Goal: Navigation & Orientation: Find specific page/section

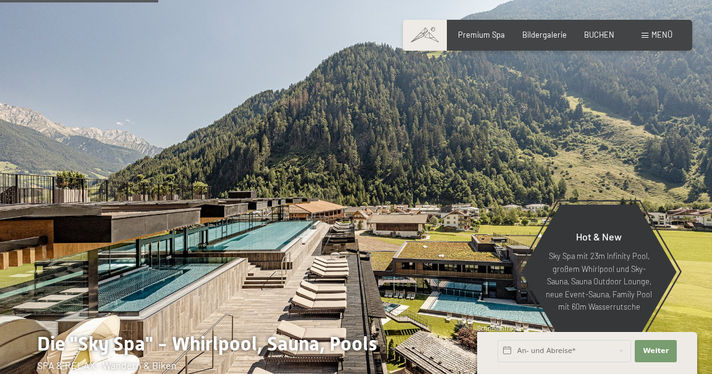
scroll to position [1059, 0]
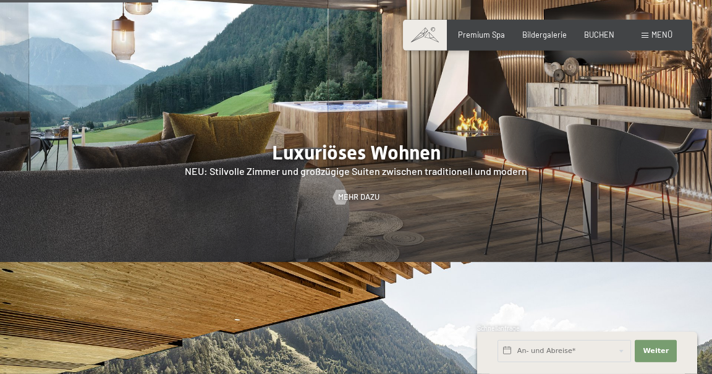
click at [653, 38] on span "Menü" at bounding box center [661, 35] width 21 height 10
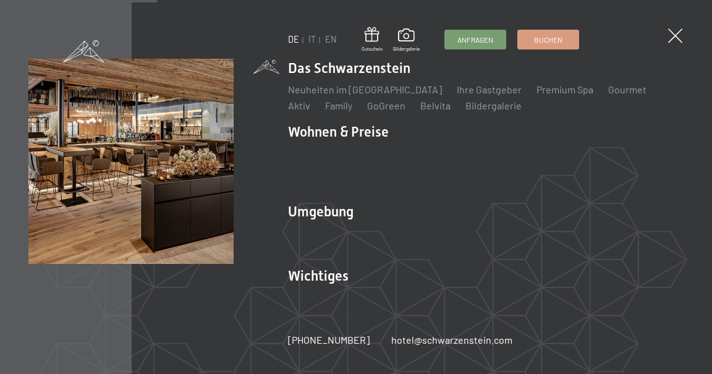
click at [345, 142] on div "Inklusivleistungen Zimmer & Preise Liste Angebote Liste Familienpreise Spa Anwe…" at bounding box center [486, 167] width 396 height 51
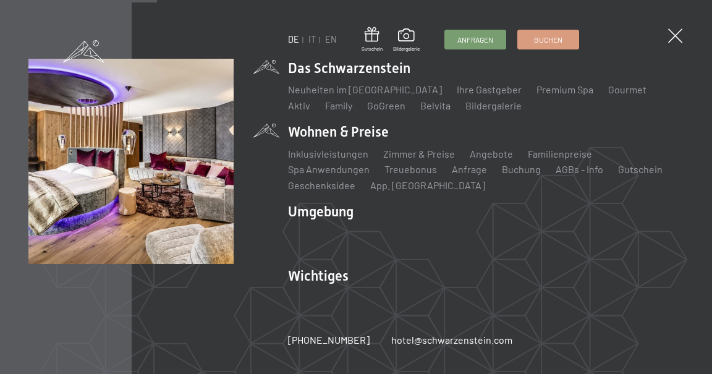
click at [428, 158] on link "Zimmer & Preise" at bounding box center [419, 154] width 72 height 12
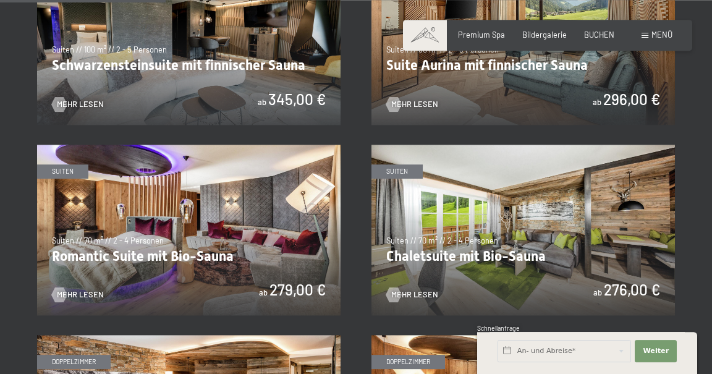
scroll to position [710, 0]
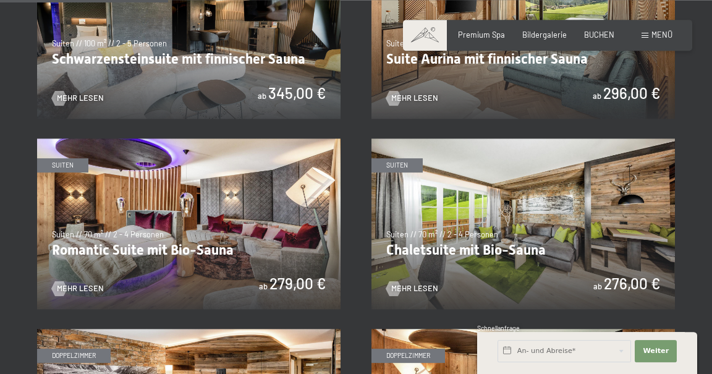
click at [577, 231] on img at bounding box center [522, 223] width 303 height 171
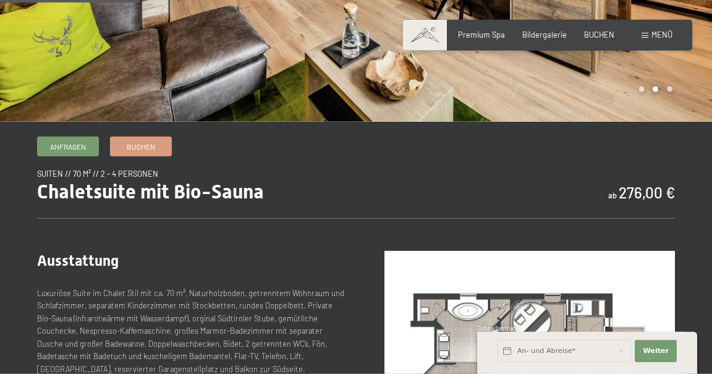
scroll to position [279, 0]
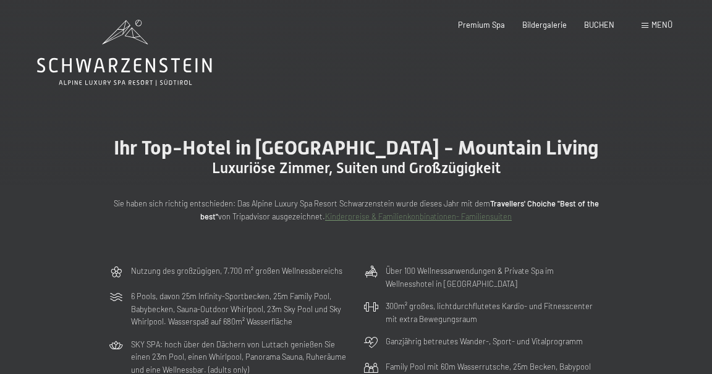
click at [672, 28] on span "Menü" at bounding box center [661, 25] width 21 height 10
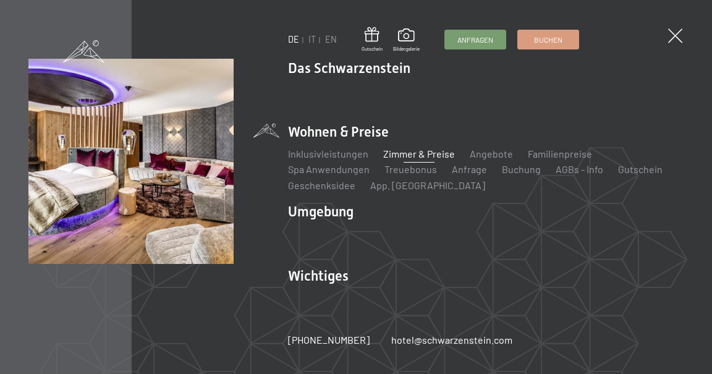
click at [340, 222] on div "Das Ahrntal Ski & Winter Skifahren Skischule Wandern & Sommer Wandern Biken Seh…" at bounding box center [486, 239] width 396 height 35
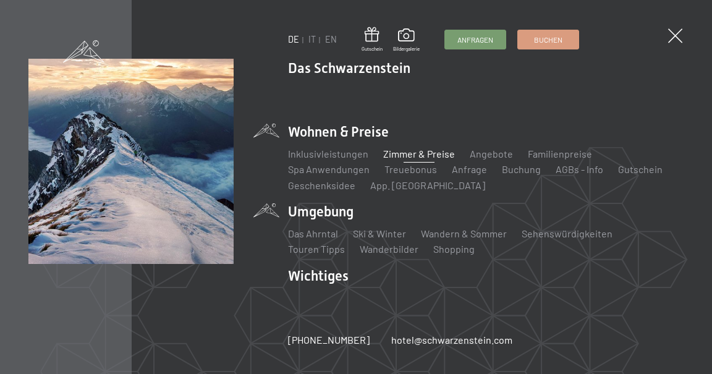
click at [336, 292] on link "Lage & Anreise" at bounding box center [321, 297] width 66 height 12
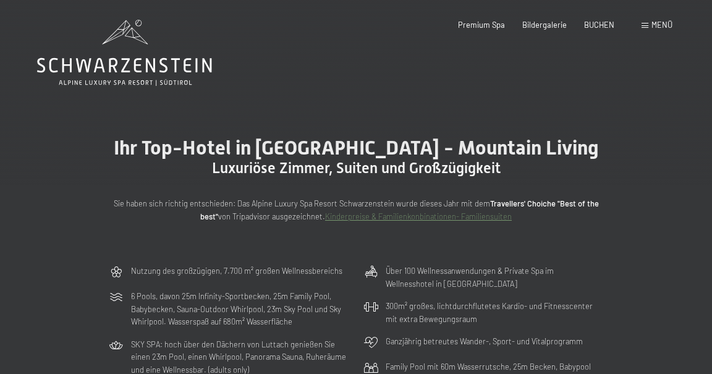
click at [654, 30] on span "Menü" at bounding box center [661, 25] width 21 height 10
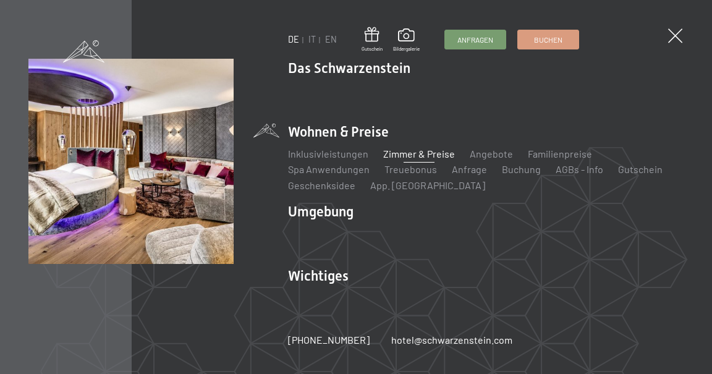
click at [384, 84] on link "Neuheiten im [GEOGRAPHIC_DATA]" at bounding box center [365, 89] width 154 height 12
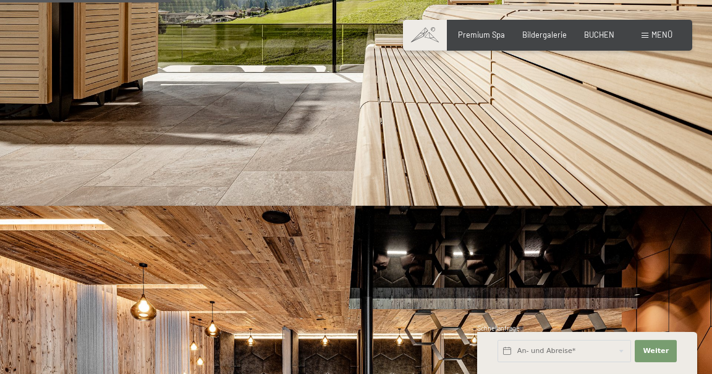
scroll to position [879, 0]
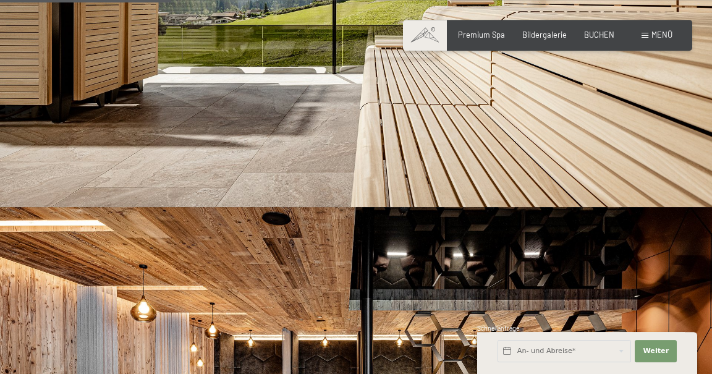
click at [658, 40] on span "Menü" at bounding box center [661, 35] width 21 height 10
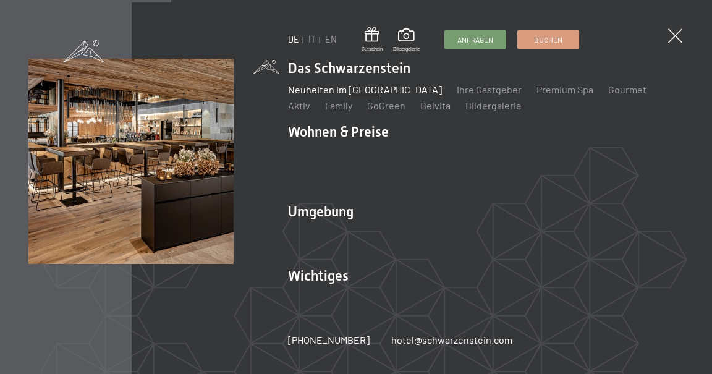
click at [608, 95] on link "Gourmet" at bounding box center [627, 89] width 38 height 12
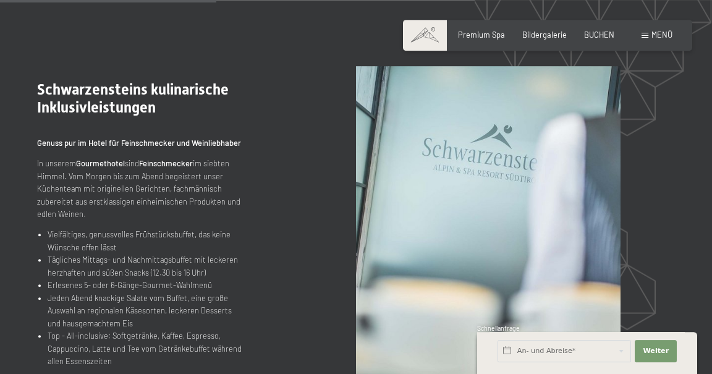
scroll to position [1052, 0]
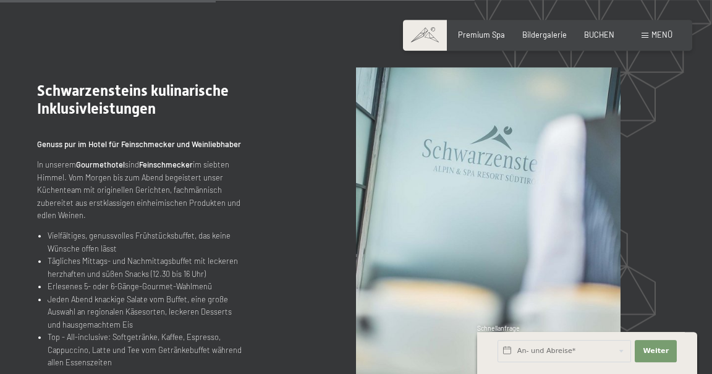
click at [661, 40] on span "Menü" at bounding box center [661, 35] width 21 height 10
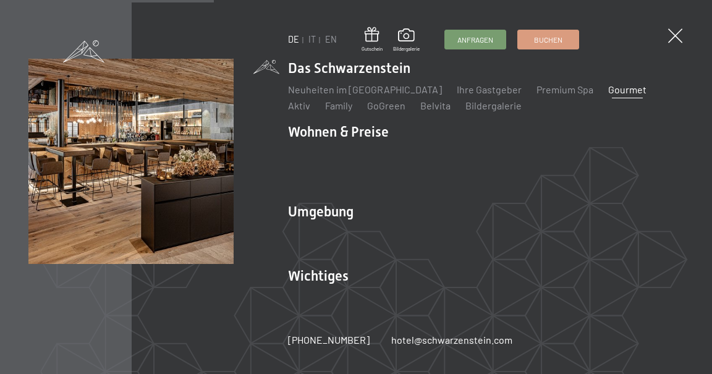
click at [465, 111] on link "Bildergalerie" at bounding box center [493, 105] width 56 height 12
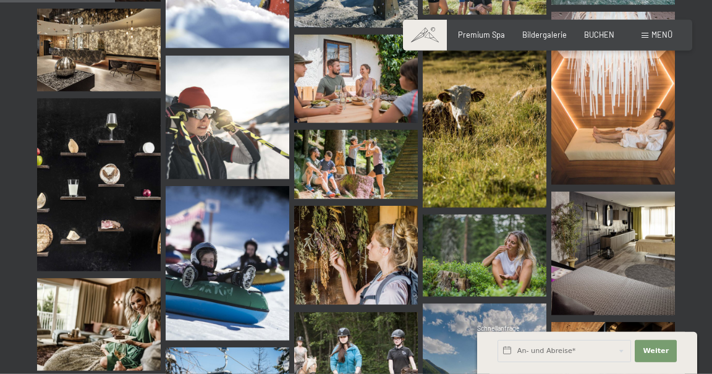
scroll to position [1630, 0]
